Goal: Information Seeking & Learning: Understand process/instructions

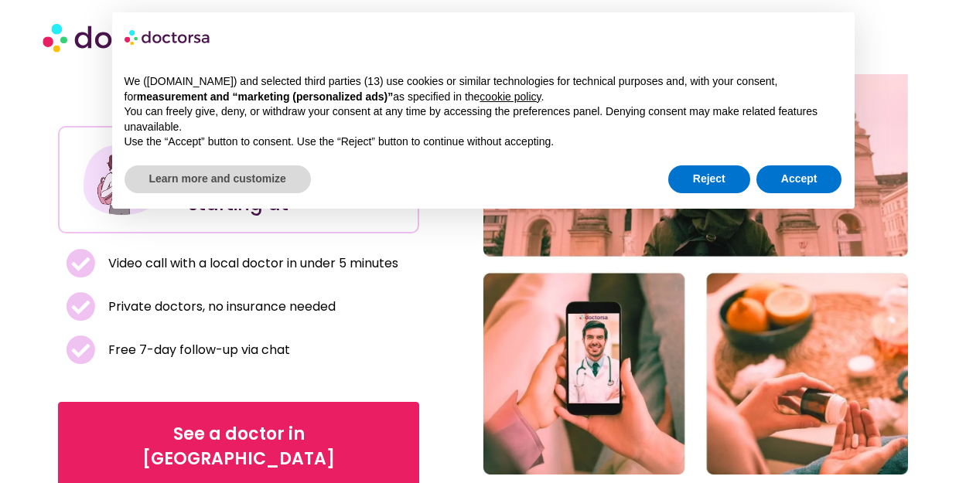
scroll to position [387, 0]
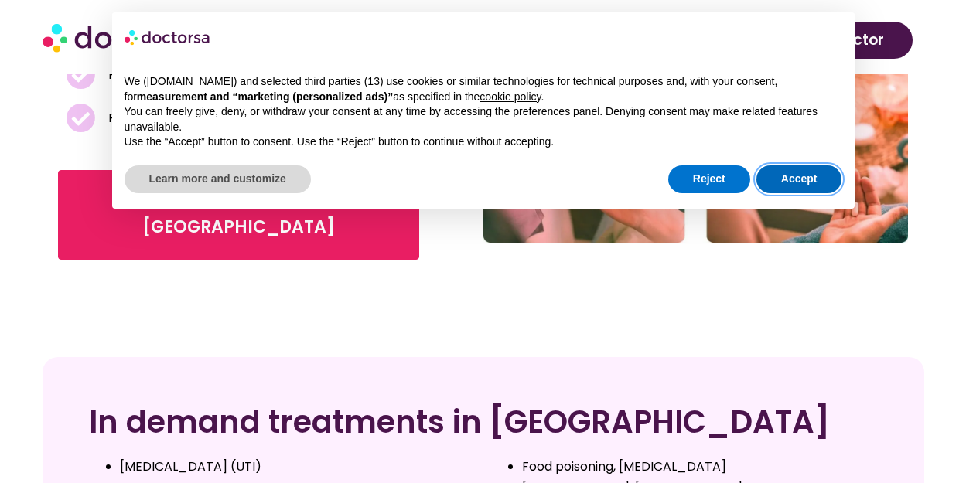
click at [795, 176] on button "Accept" at bounding box center [799, 179] width 86 height 28
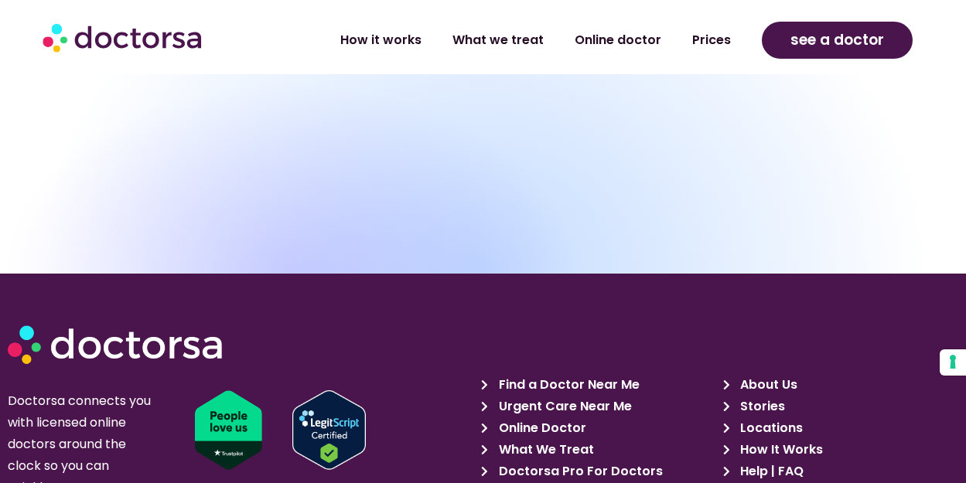
scroll to position [7131, 0]
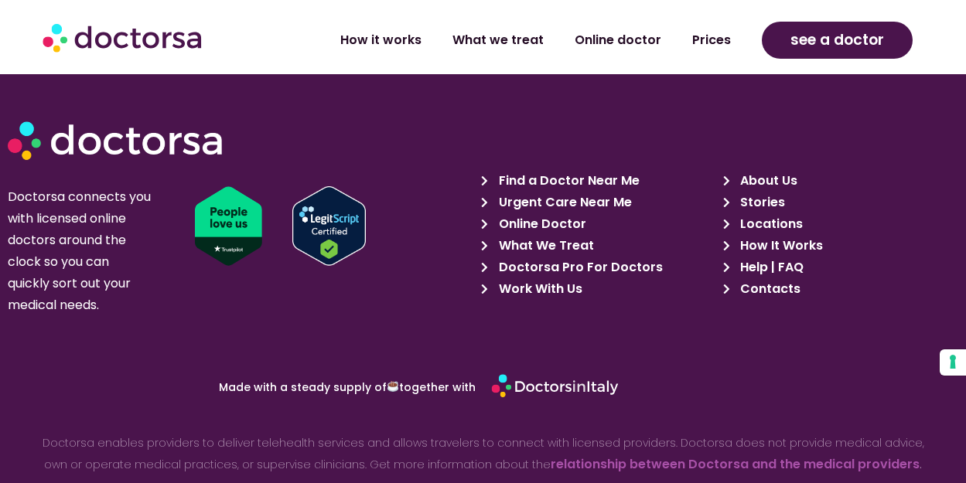
click at [523, 235] on span "What We Treat" at bounding box center [544, 246] width 99 height 22
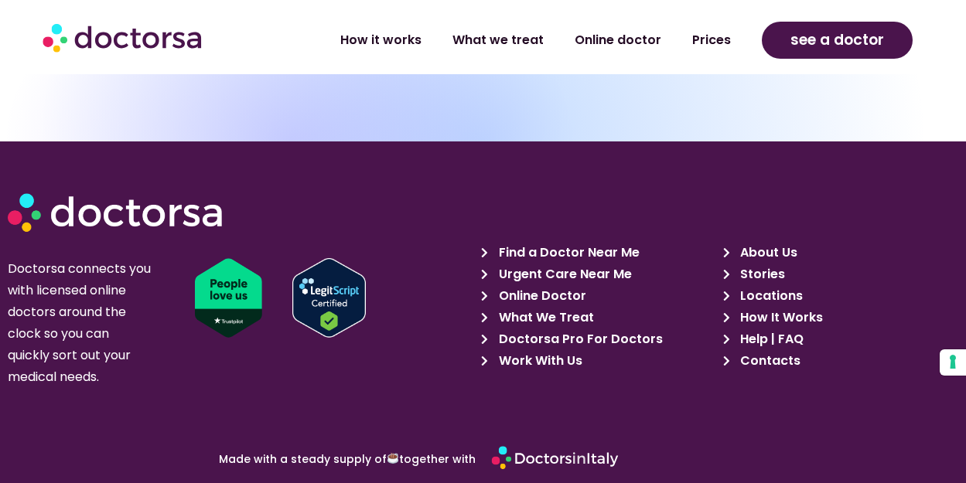
scroll to position [7892, 0]
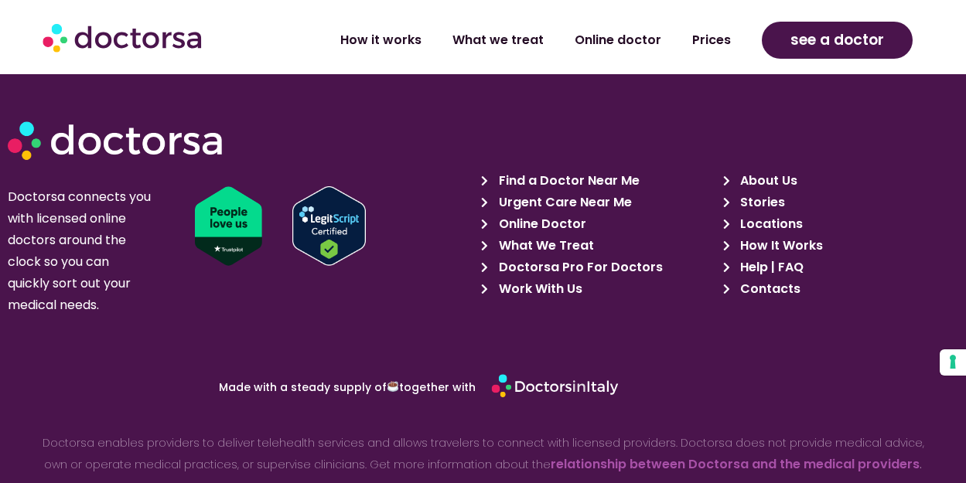
click at [757, 235] on span "How It Works" at bounding box center [779, 246] width 87 height 22
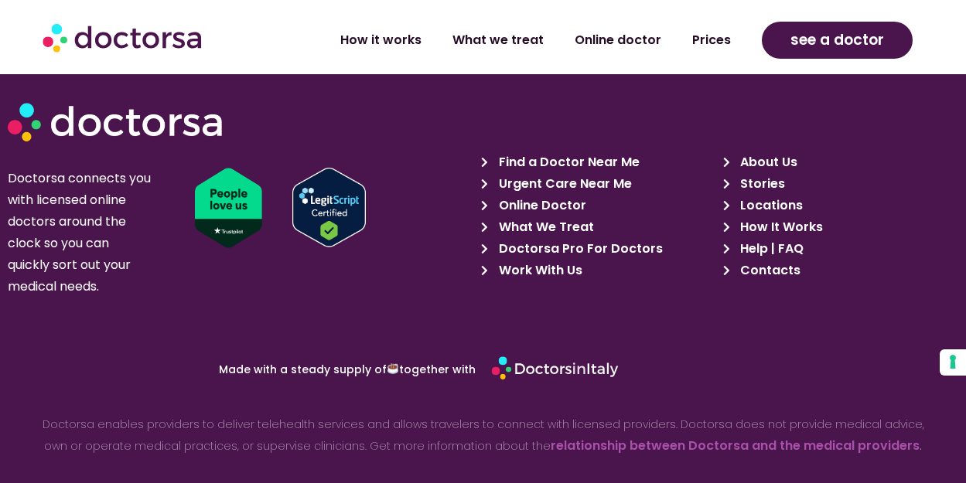
scroll to position [3763, 0]
